Goal: Transaction & Acquisition: Purchase product/service

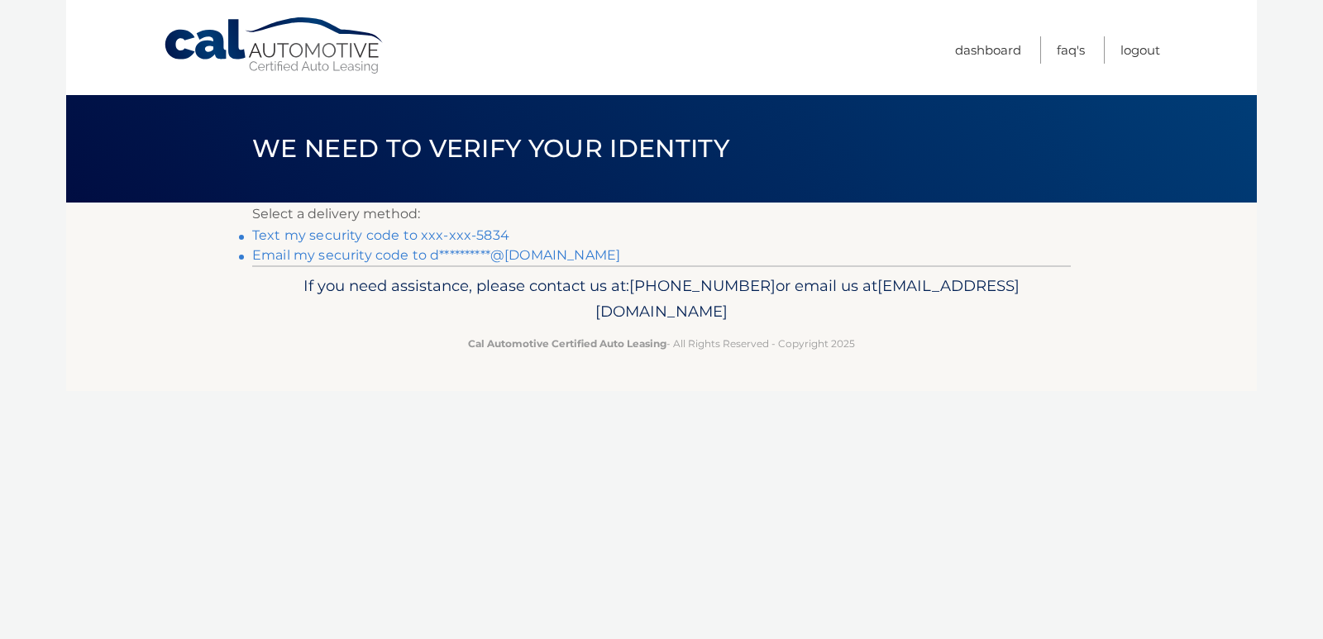
click at [404, 239] on link "Text my security code to xxx-xxx-5834" at bounding box center [380, 235] width 257 height 16
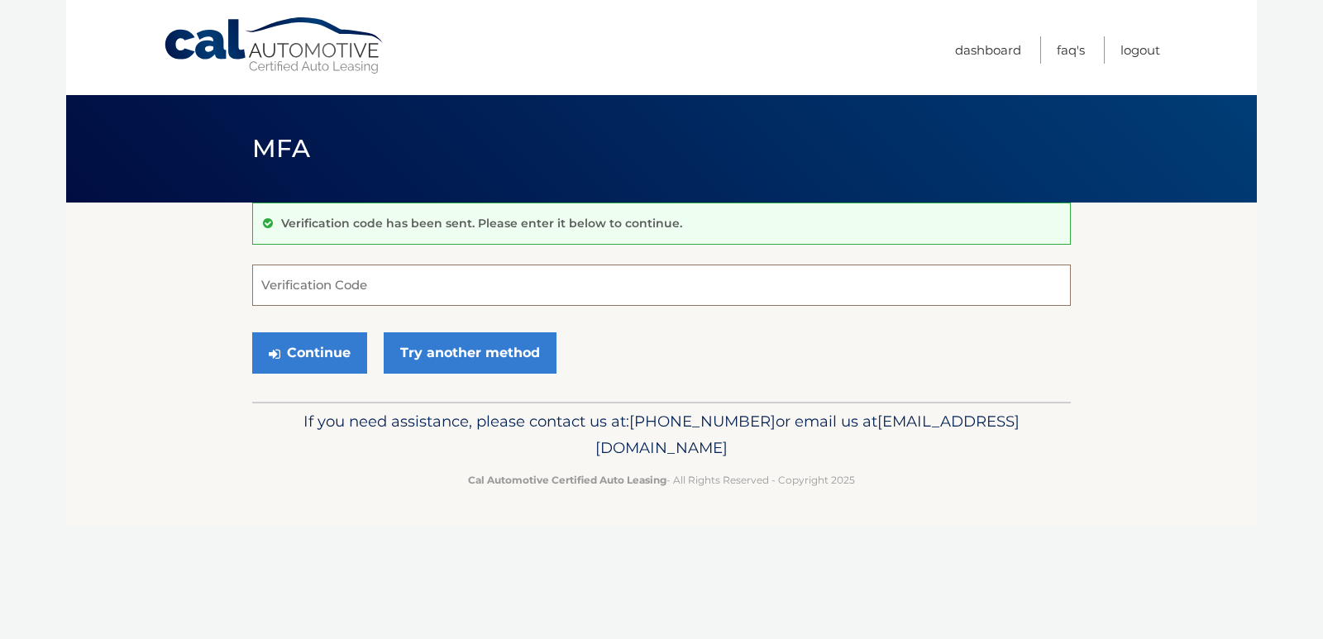
click at [410, 294] on input "Verification Code" at bounding box center [661, 285] width 819 height 41
type input "868469"
click at [252, 332] on button "Continue" at bounding box center [309, 352] width 115 height 41
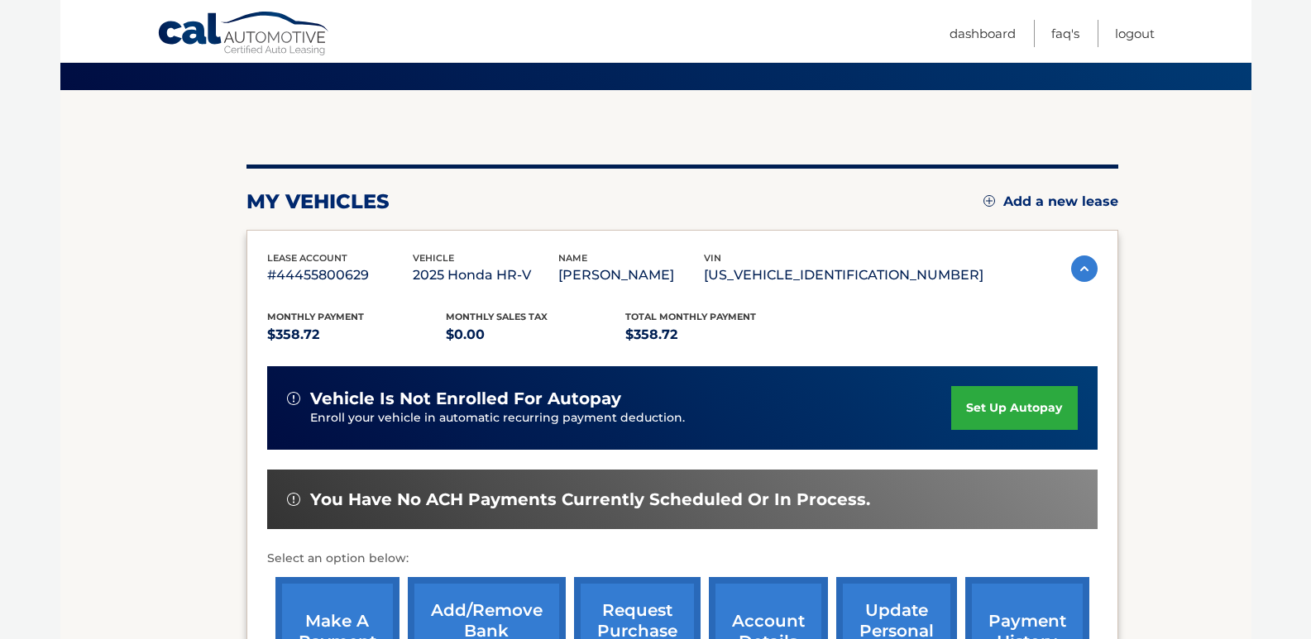
scroll to position [331, 0]
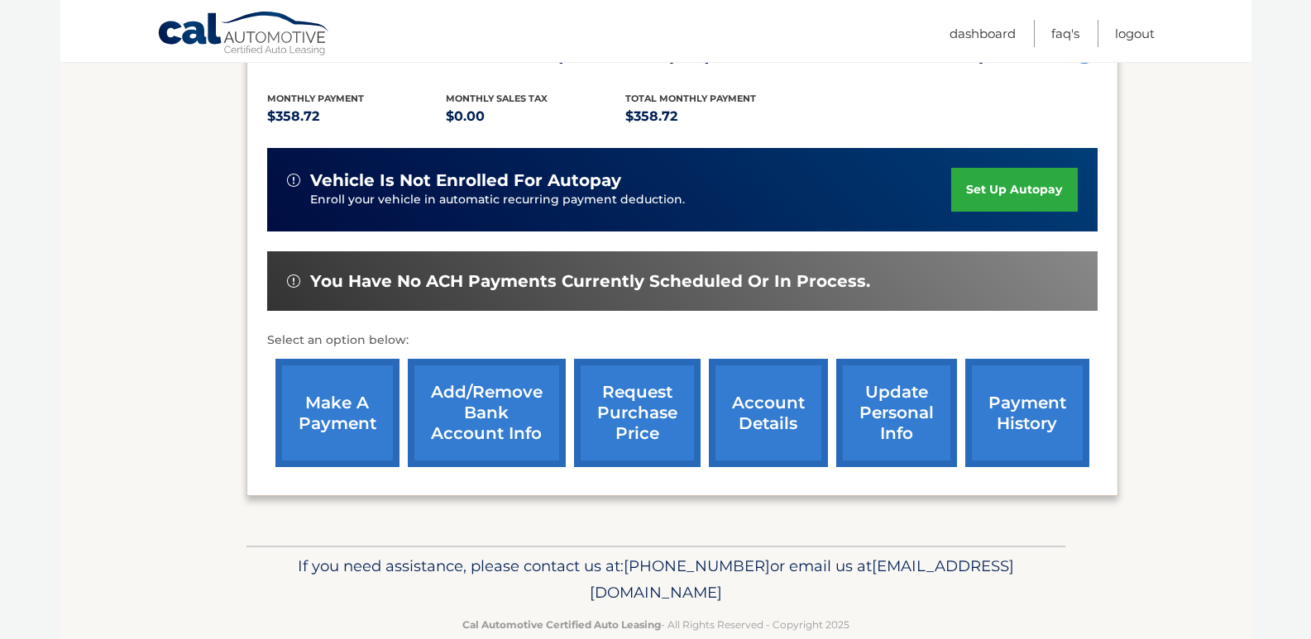
click at [363, 408] on link "make a payment" at bounding box center [337, 413] width 124 height 108
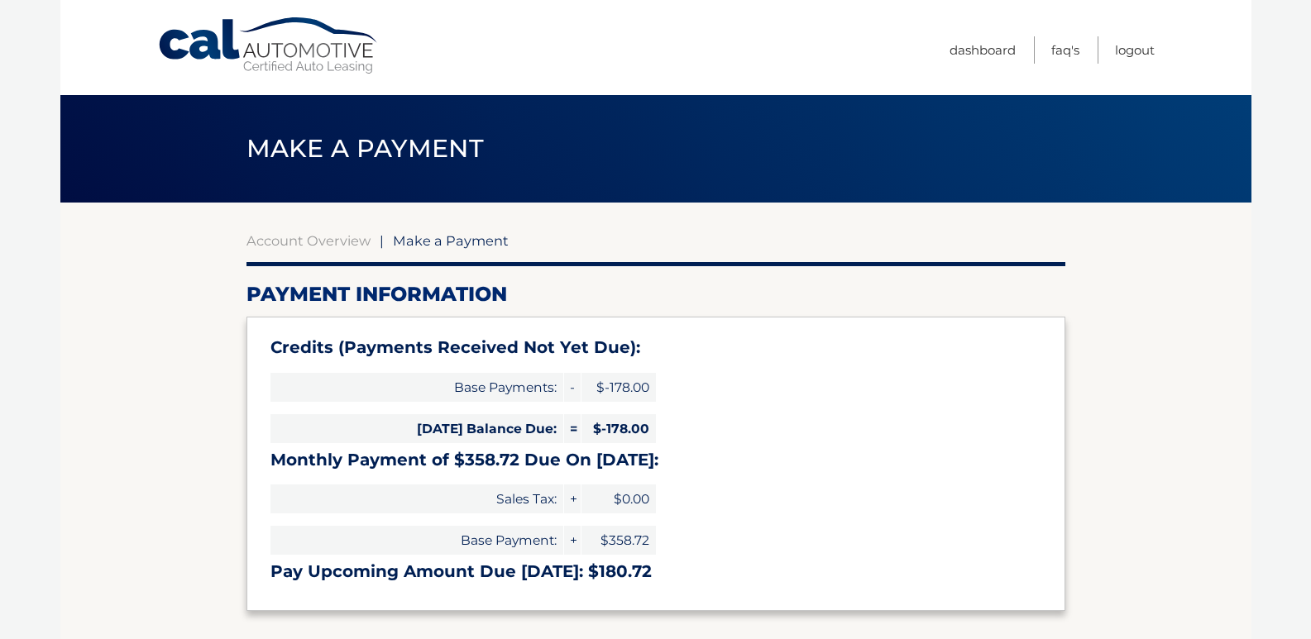
select select "Mjk0ODUxYjItOTA4YS00YzAzLTk3ODQtMTY2Mzk2ZjIyZjBm"
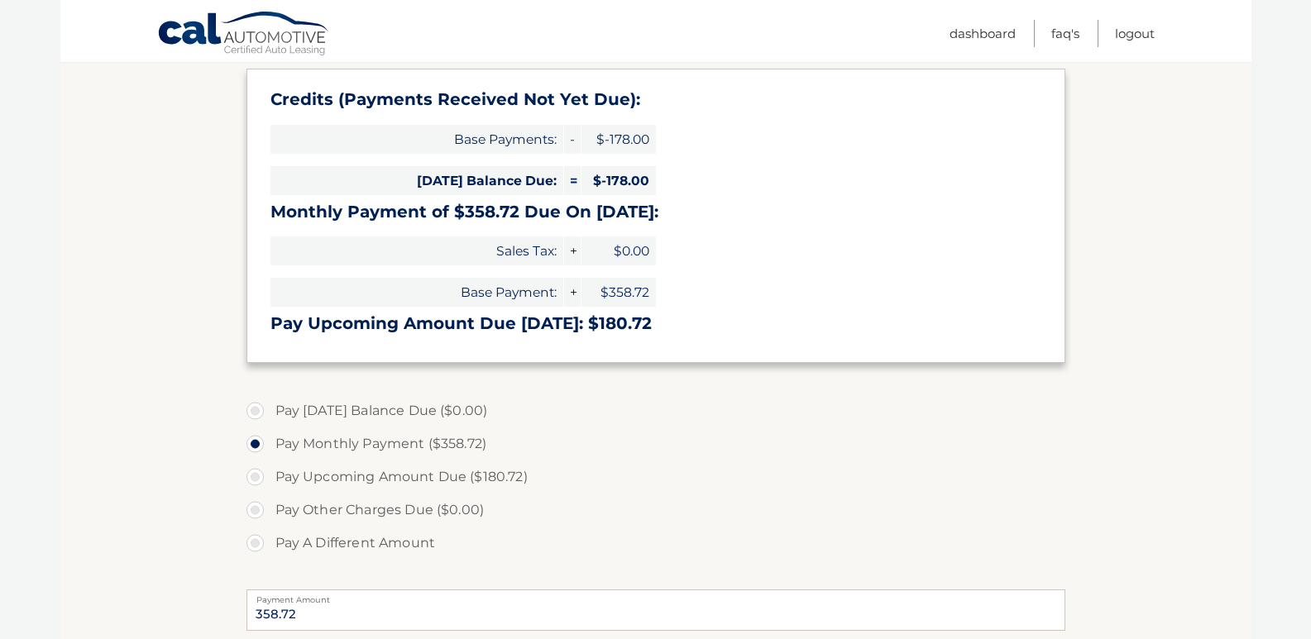
scroll to position [331, 0]
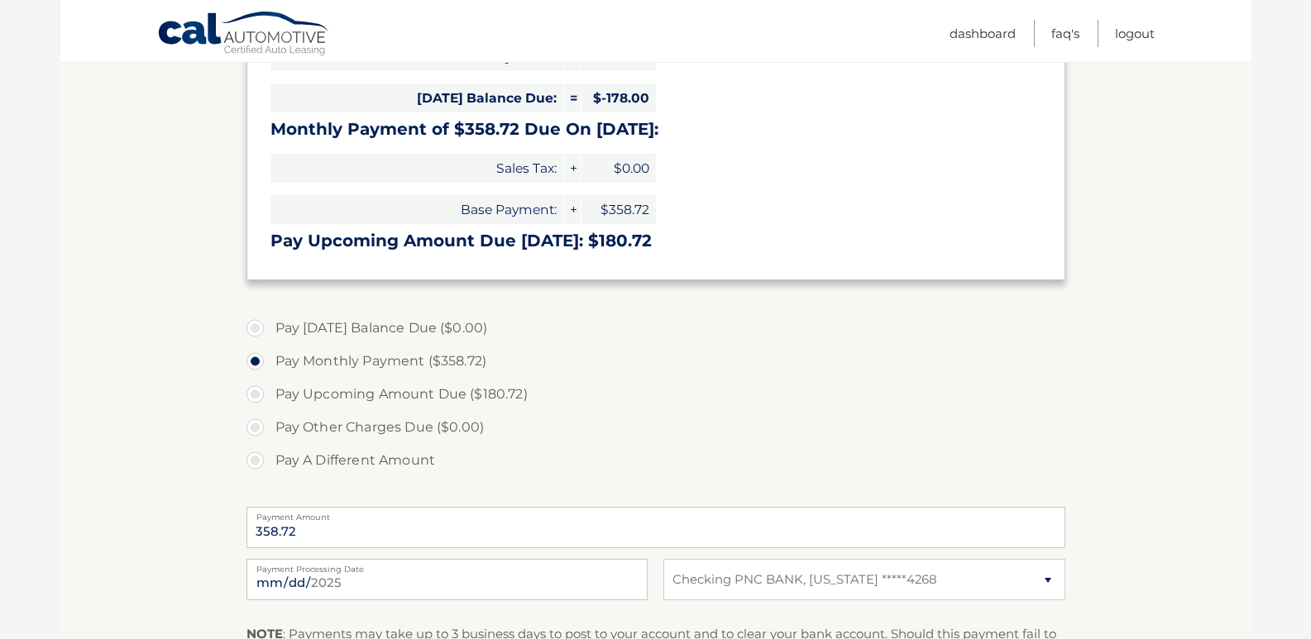
click at [474, 392] on label "Pay Upcoming Amount Due ($180.72)" at bounding box center [655, 394] width 819 height 33
click at [270, 392] on input "Pay Upcoming Amount Due ($180.72)" at bounding box center [261, 391] width 17 height 26
radio input "true"
type input "180.72"
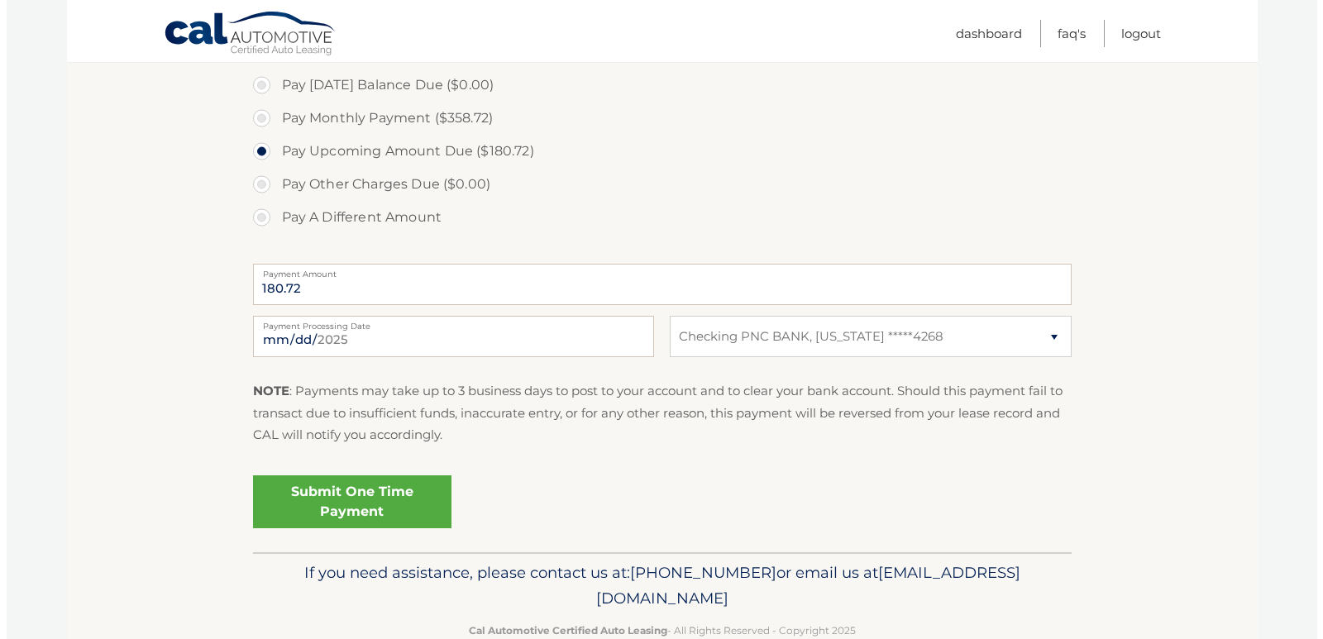
scroll to position [579, 0]
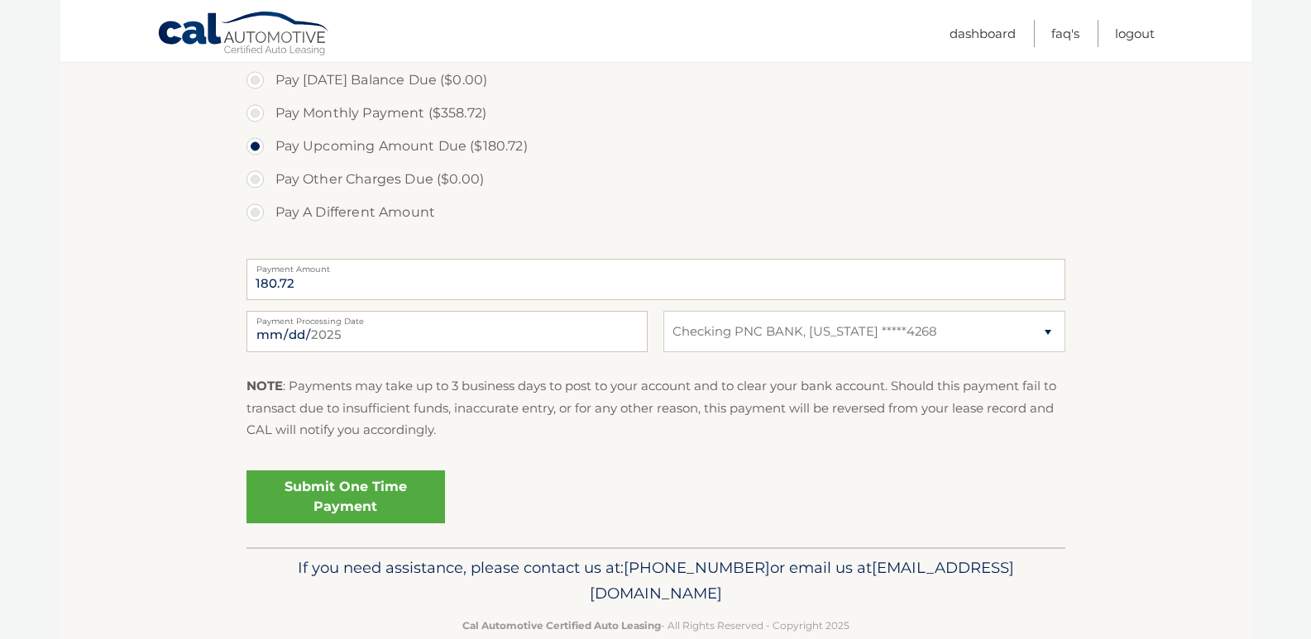
click at [439, 527] on div "Submit One Time Payment" at bounding box center [655, 503] width 819 height 78
click at [425, 512] on link "Submit One Time Payment" at bounding box center [345, 497] width 199 height 53
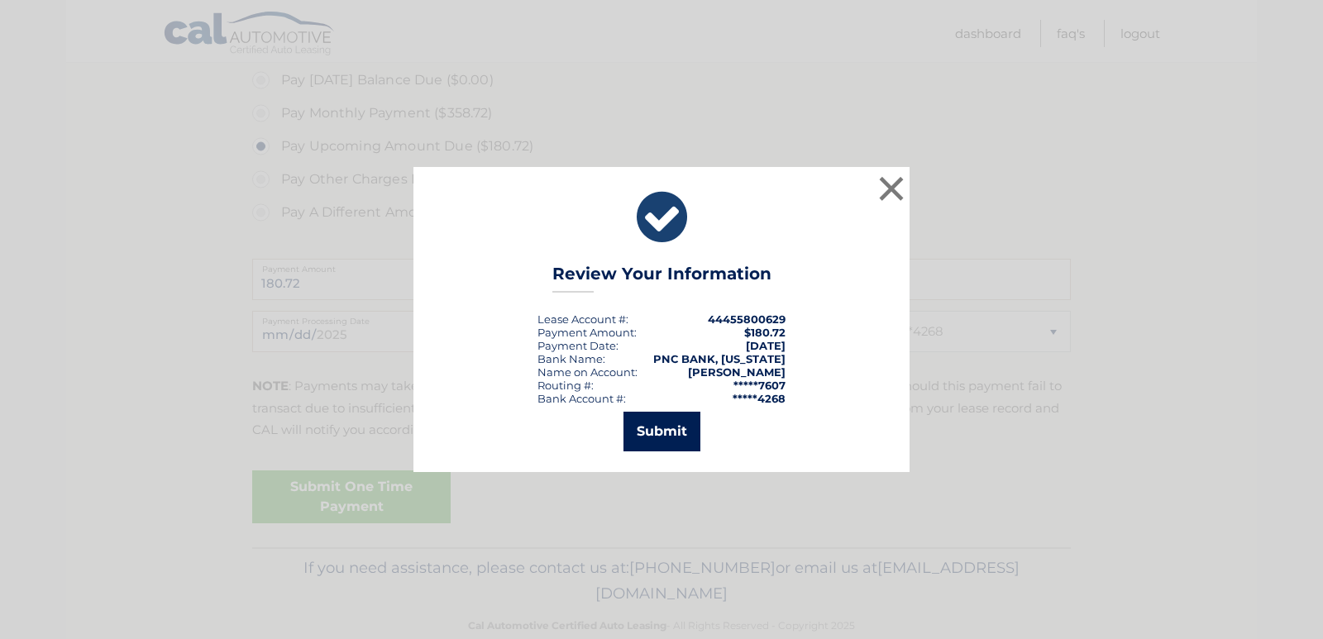
click at [699, 437] on button "Submit" at bounding box center [662, 432] width 77 height 40
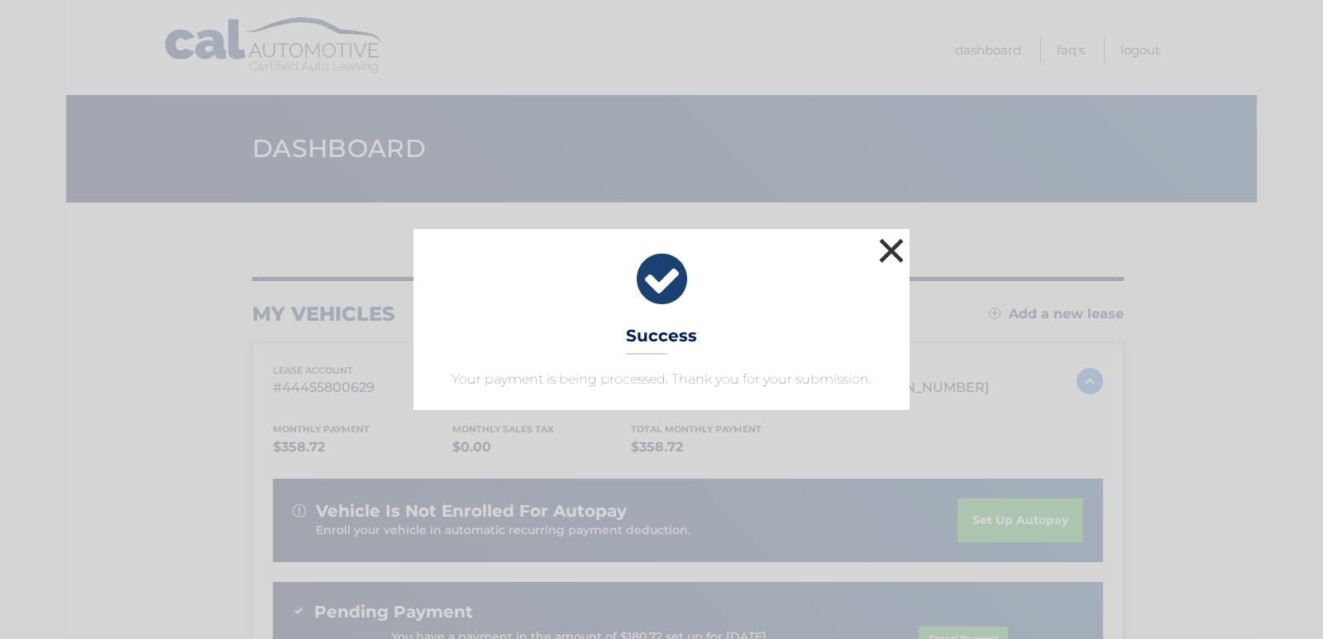
click at [891, 250] on button "×" at bounding box center [891, 250] width 33 height 33
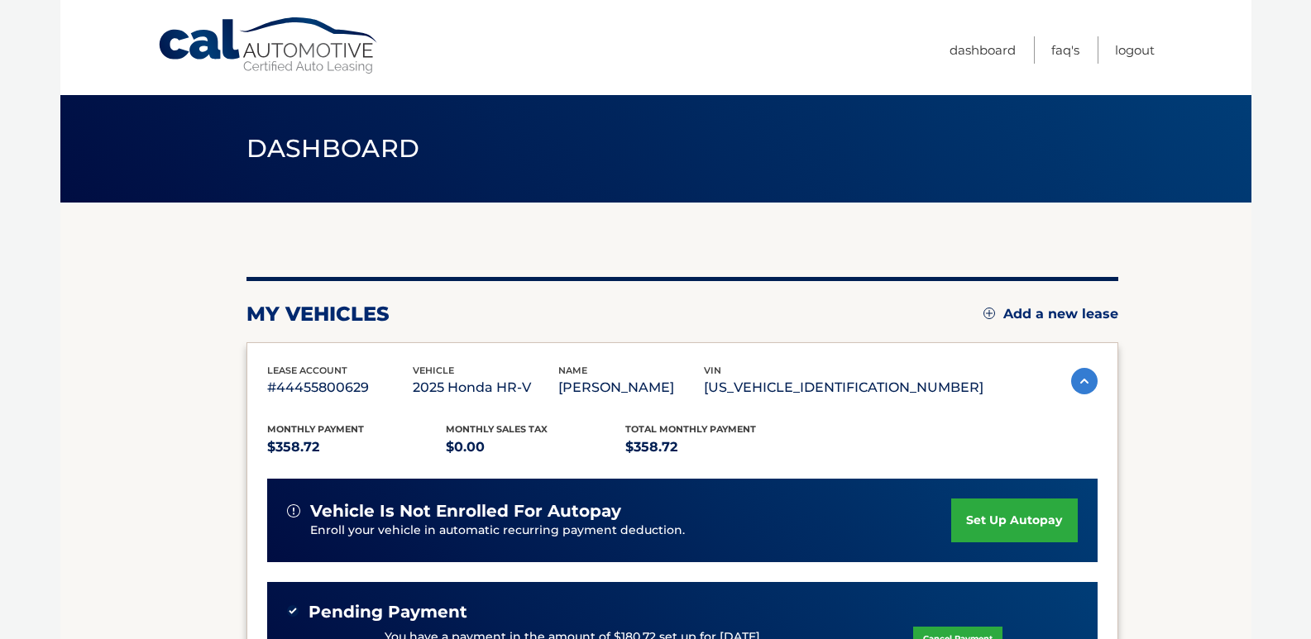
scroll to position [395, 0]
